Goal: Information Seeking & Learning: Learn about a topic

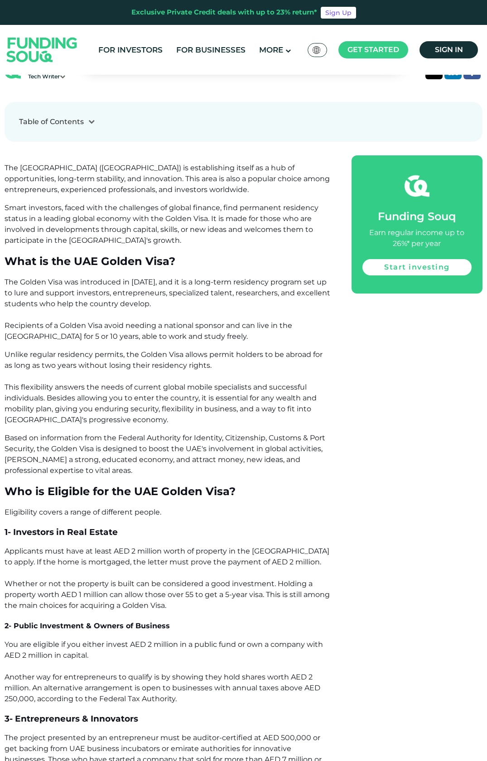
scroll to position [721, 0]
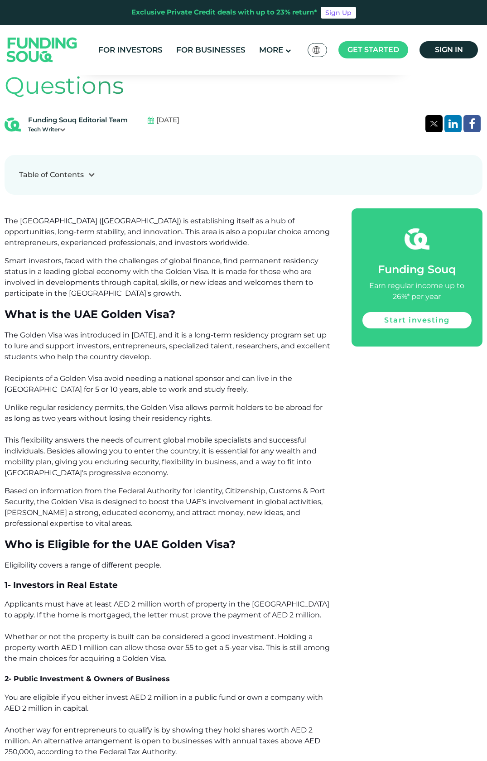
click at [229, 415] on p "Unlike regular residency permits, the Golden Visa allows permit holders to be a…" at bounding box center [168, 440] width 327 height 76
drag, startPoint x: 75, startPoint y: 311, endPoint x: 169, endPoint y: 313, distance: 93.8
click at [169, 313] on span "What is the UAE Golden Visa?" at bounding box center [90, 314] width 171 height 13
copy span "UAE Golden Visa"
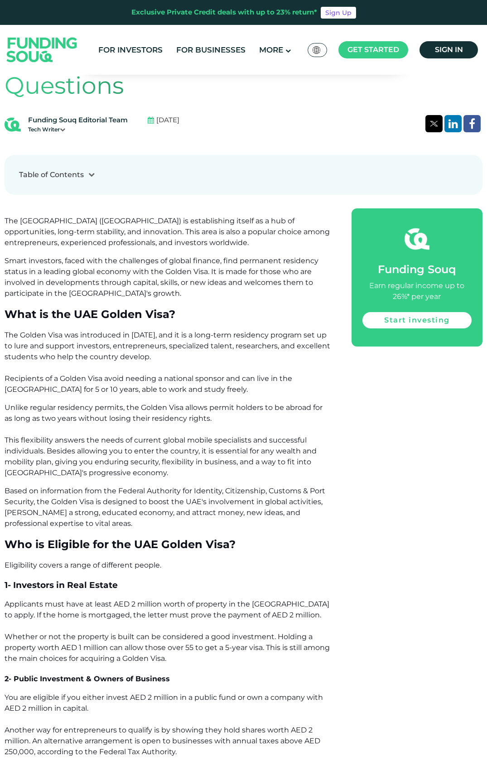
click at [263, 360] on p "The Golden Visa was introduced in [DATE], and it is a long-term residency progr…" at bounding box center [168, 362] width 327 height 65
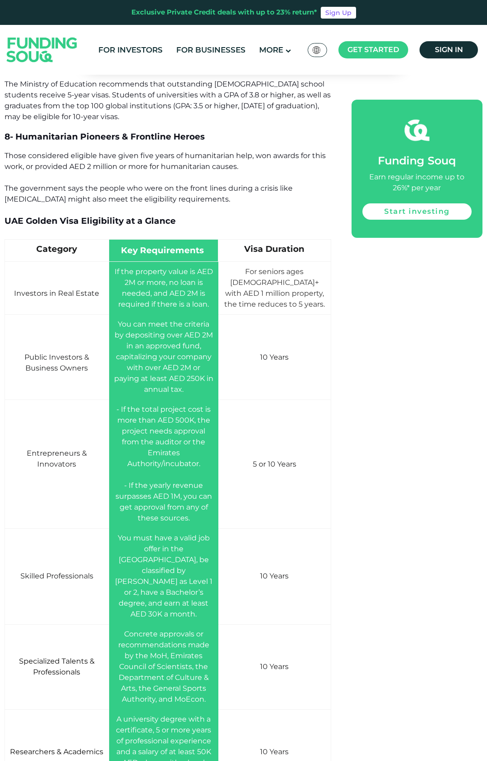
scroll to position [1847, 0]
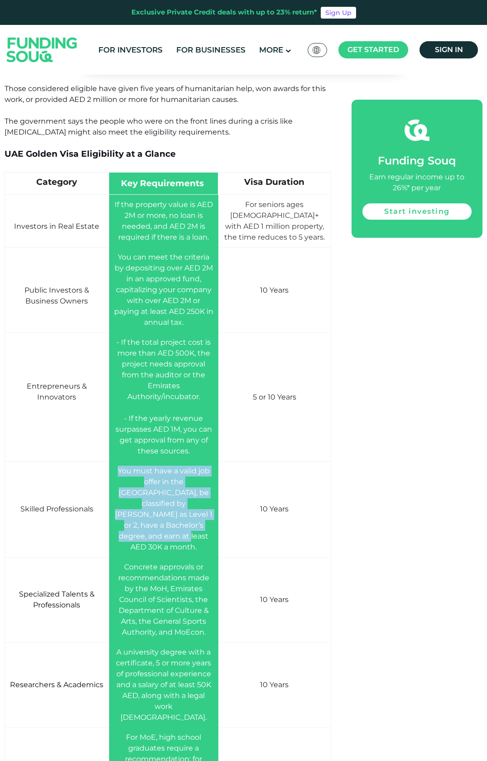
drag, startPoint x: 122, startPoint y: 472, endPoint x: 208, endPoint y: 535, distance: 107.0
click at [208, 535] on td "You must have a valid job offer in the [GEOGRAPHIC_DATA], be classified by [PER…" at bounding box center [163, 509] width 109 height 96
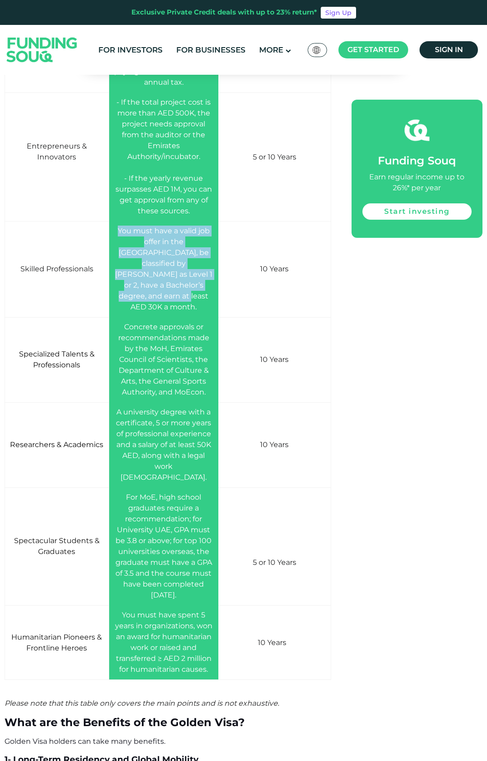
scroll to position [1852, 0]
